Goal: Navigation & Orientation: Find specific page/section

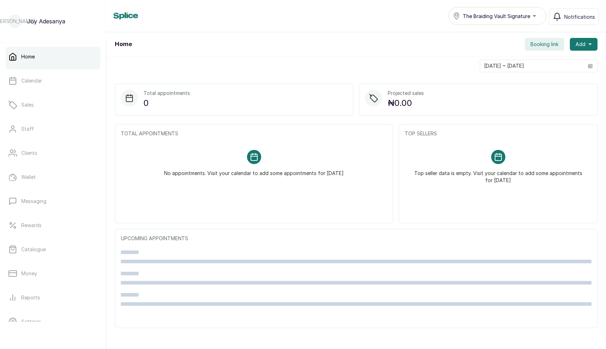
click at [509, 16] on span "The Braiding Vault Signature" at bounding box center [496, 15] width 67 height 7
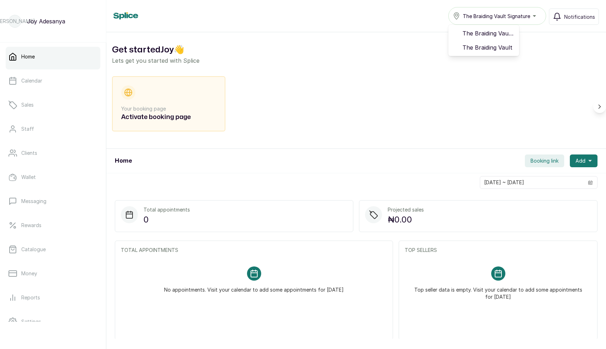
click at [379, 17] on div "Home The Braiding Vault Signature The Braiding Vault Signature The Braiding Vau…" at bounding box center [356, 16] width 486 height 18
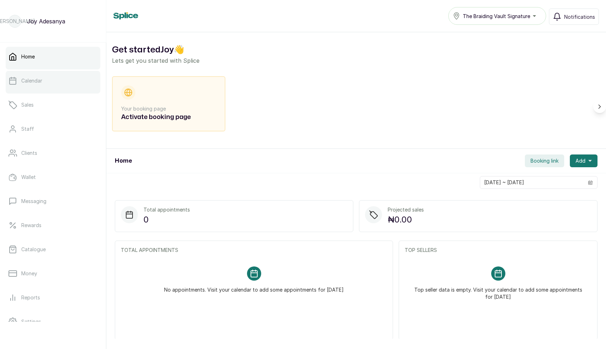
click at [34, 87] on link "Calendar" at bounding box center [53, 81] width 95 height 20
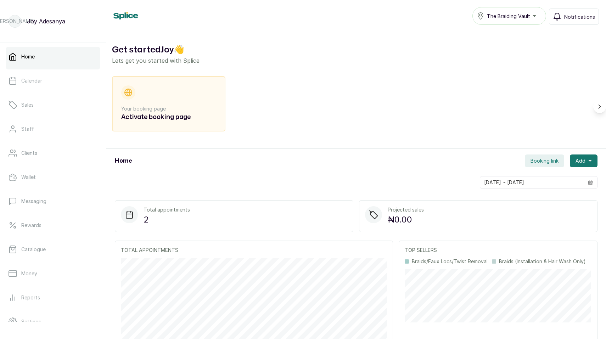
drag, startPoint x: 360, startPoint y: 148, endPoint x: 303, endPoint y: 165, distance: 59.5
click at [303, 165] on div "Get started Joy 👋 Lets get you started with Splice Your booking page Activate b…" at bounding box center [356, 185] width 500 height 307
